Goal: Transaction & Acquisition: Purchase product/service

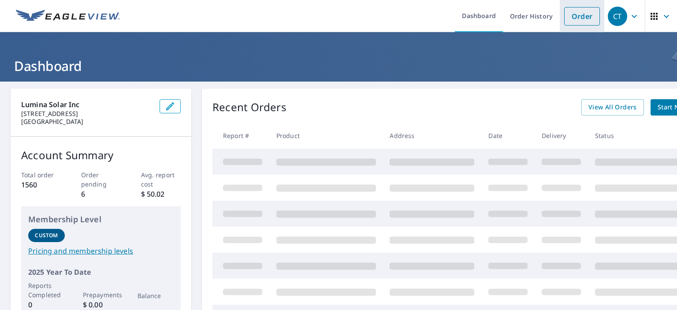
click at [576, 21] on link "Order" at bounding box center [582, 16] width 36 height 19
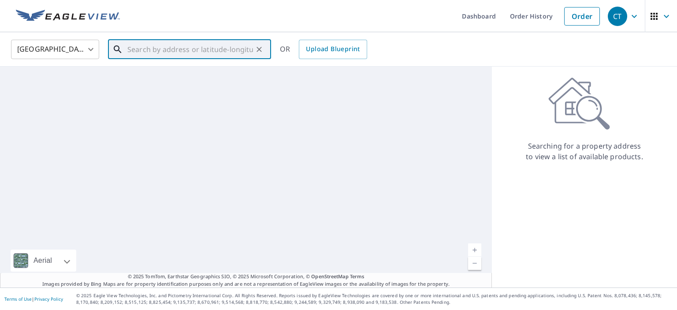
click at [193, 47] on input "text" at bounding box center [190, 49] width 126 height 25
paste input "[STREET_ADDRESS][PERSON_NAME]"
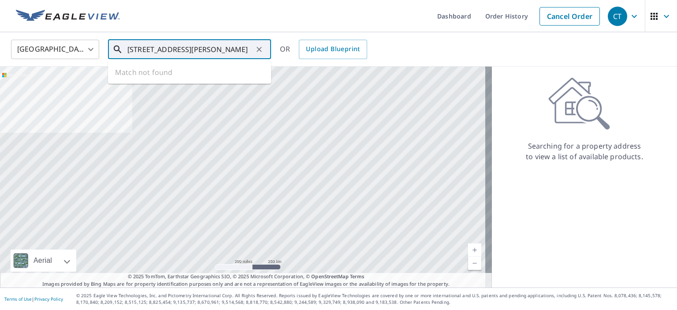
scroll to position [0, 36]
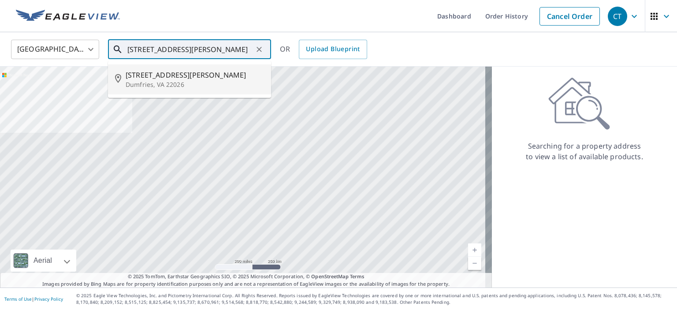
click at [173, 72] on span "[STREET_ADDRESS][PERSON_NAME]" at bounding box center [195, 75] width 138 height 11
type input "[STREET_ADDRESS][PERSON_NAME]"
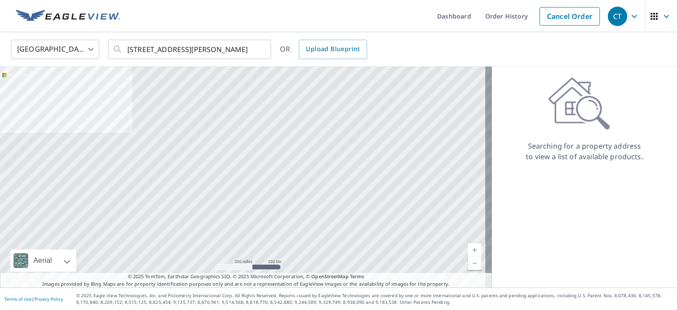
scroll to position [0, 0]
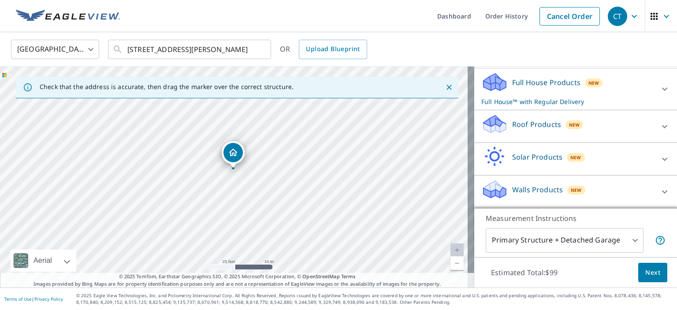
click at [522, 160] on p "Solar Products" at bounding box center [537, 157] width 50 height 11
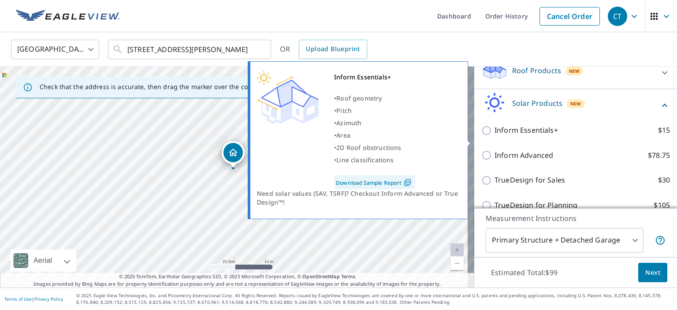
click at [512, 136] on p "Inform Essentials+" at bounding box center [525, 130] width 63 height 11
click at [494, 136] on input "Inform Essentials+ $15" at bounding box center [487, 130] width 13 height 11
checkbox input "true"
checkbox input "false"
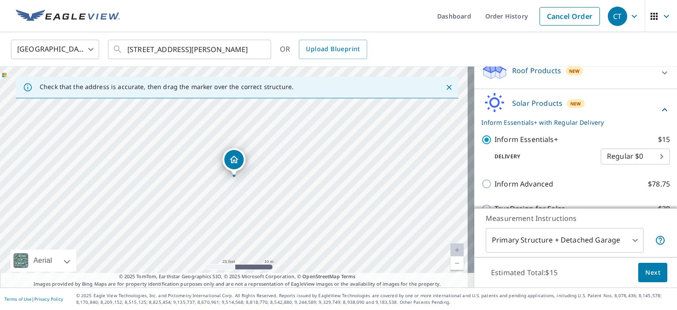
click at [661, 280] on div "Estimated Total: $15 Next" at bounding box center [575, 272] width 203 height 31
click at [653, 277] on span "Next" at bounding box center [652, 272] width 15 height 11
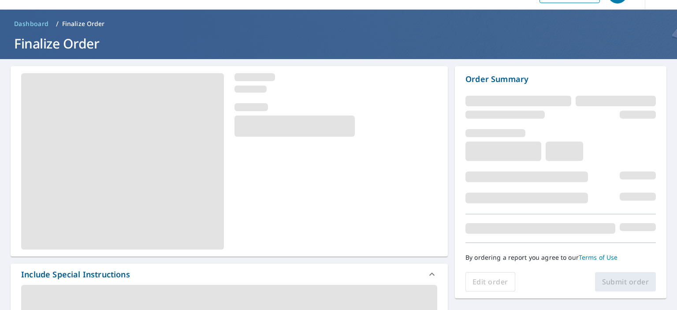
scroll to position [44, 0]
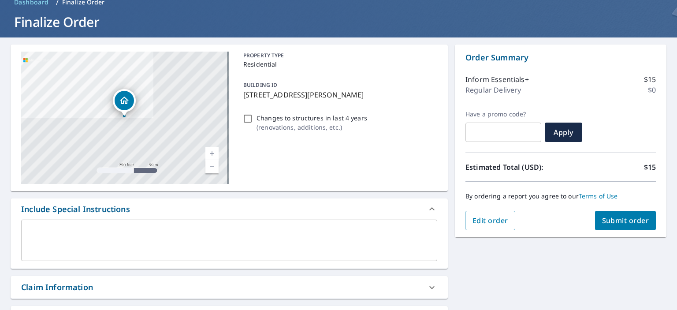
click at [607, 222] on span "Submit order" at bounding box center [625, 221] width 47 height 10
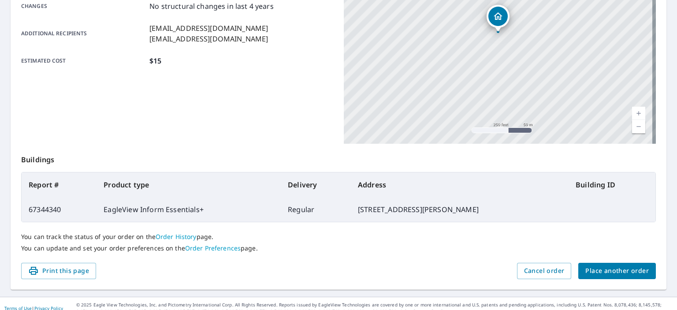
scroll to position [208, 0]
